Goal: Transaction & Acquisition: Purchase product/service

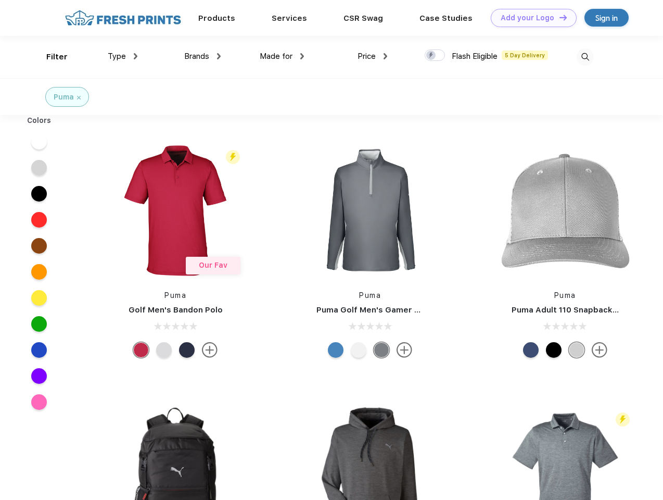
click at [530, 18] on link "Add your Logo Design Tool" at bounding box center [534, 18] width 86 height 18
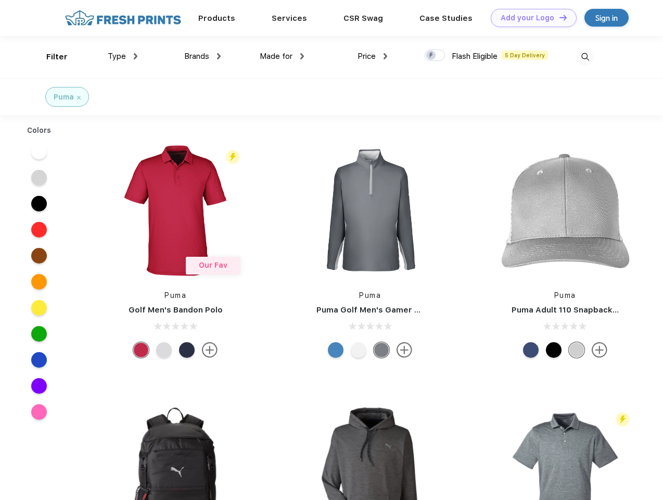
click at [0, 0] on div "Design Tool" at bounding box center [0, 0] width 0 height 0
click at [559, 17] on link "Add your Logo Design Tool" at bounding box center [534, 18] width 86 height 18
click at [50, 57] on div "Filter" at bounding box center [56, 57] width 21 height 12
click at [123, 56] on span "Type" at bounding box center [117, 56] width 18 height 9
click at [203, 56] on span "Brands" at bounding box center [196, 56] width 25 height 9
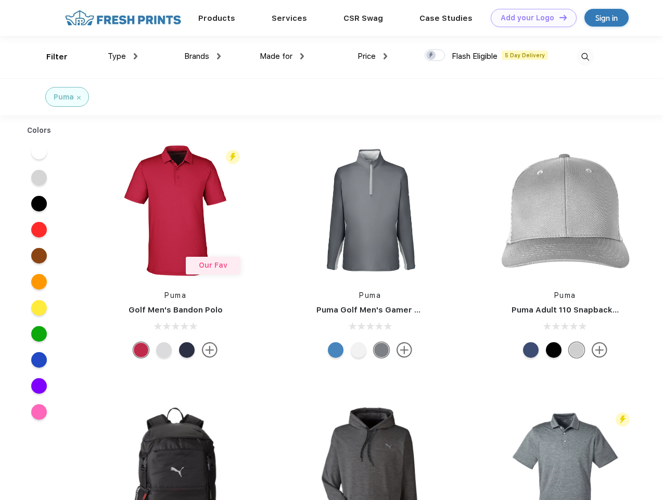
click at [282, 56] on span "Made for" at bounding box center [276, 56] width 33 height 9
click at [373, 56] on span "Price" at bounding box center [367, 56] width 18 height 9
click at [435, 56] on div at bounding box center [435, 54] width 20 height 11
click at [432, 56] on input "checkbox" at bounding box center [428, 52] width 7 height 7
click at [585, 57] on img at bounding box center [585, 56] width 17 height 17
